Goal: Use online tool/utility

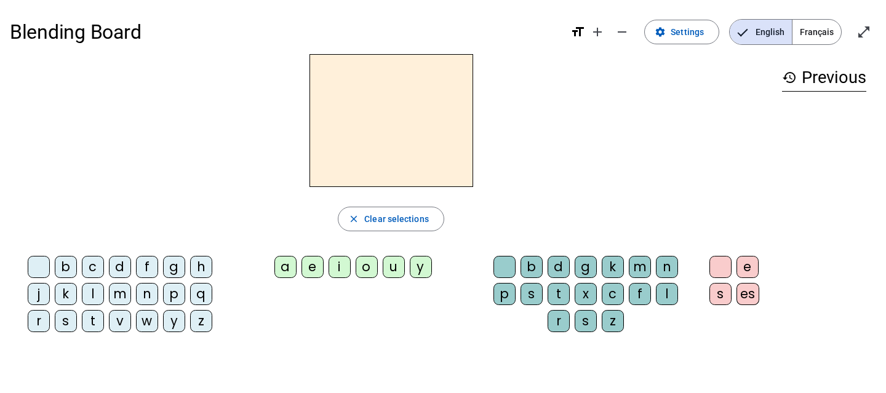
click at [799, 40] on span "Français" at bounding box center [817, 32] width 49 height 25
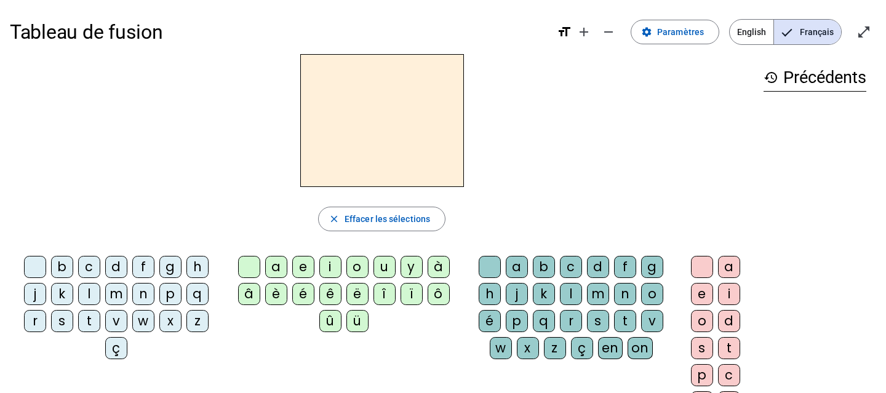
click at [146, 265] on div "f" at bounding box center [143, 267] width 22 height 22
click at [296, 268] on div "e" at bounding box center [303, 267] width 22 height 22
click at [506, 322] on div "p" at bounding box center [517, 321] width 22 height 22
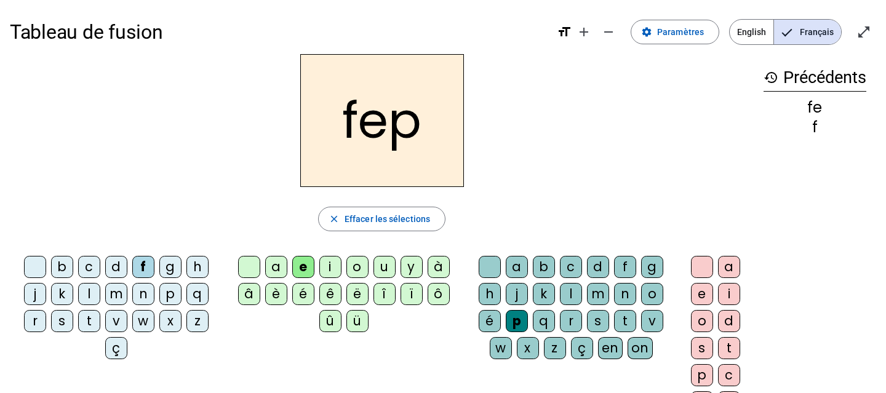
click at [353, 298] on div "ë" at bounding box center [358, 294] width 22 height 22
click at [396, 220] on span "Effacer les sélections" at bounding box center [388, 219] width 86 height 15
